Goal: Task Accomplishment & Management: Complete application form

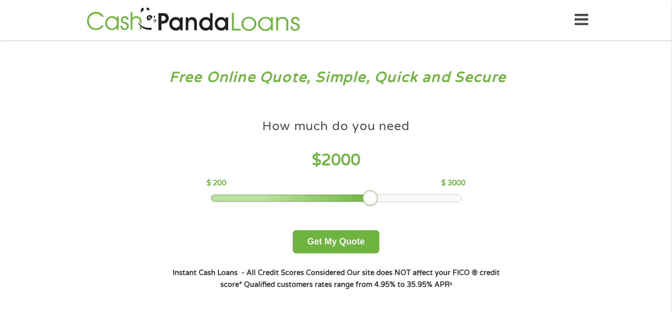
drag, startPoint x: 281, startPoint y: 199, endPoint x: 367, endPoint y: 203, distance: 86.7
click at [367, 203] on div at bounding box center [371, 198] width 16 height 16
click at [333, 249] on button "Get My Quote" at bounding box center [336, 241] width 86 height 23
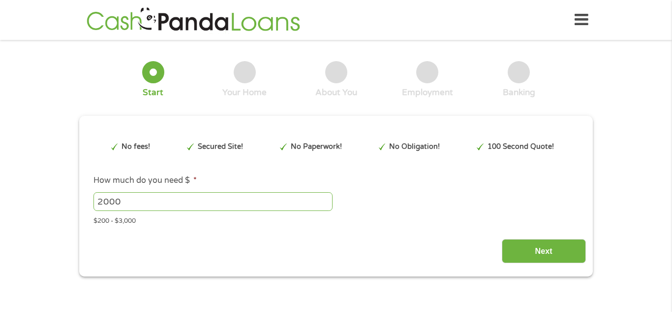
type input "Cj0KCQjw5c_FBhDJARIsAIcmHK-xPz4IHY_EbhUz5Pv_vzvXvzUJtOb89XJ-IIZKIfSYlZIagdGCYVY…"
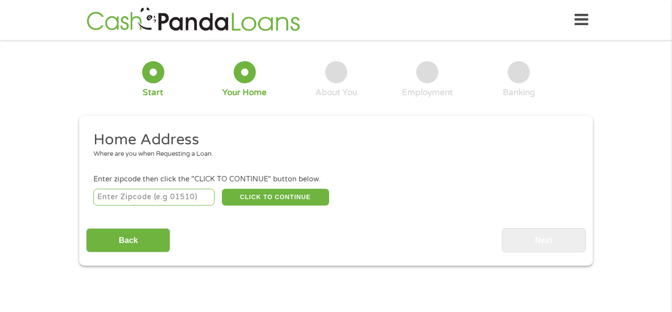
click at [176, 198] on input "number" at bounding box center [155, 197] width 122 height 17
type input "97835"
select select "[US_STATE]"
click at [251, 197] on button "CLICK TO CONTINUE" at bounding box center [275, 197] width 107 height 17
type input "97835"
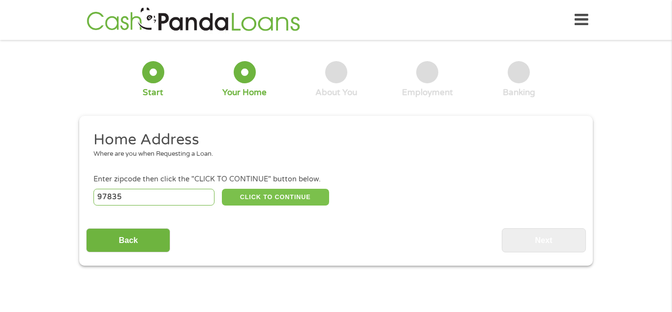
type input "Helix"
